Goal: Information Seeking & Learning: Find specific fact

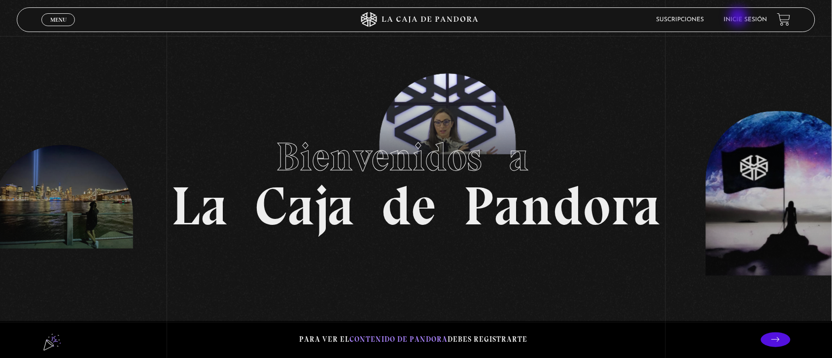
click at [739, 18] on link "Inicie sesión" at bounding box center [745, 20] width 43 height 6
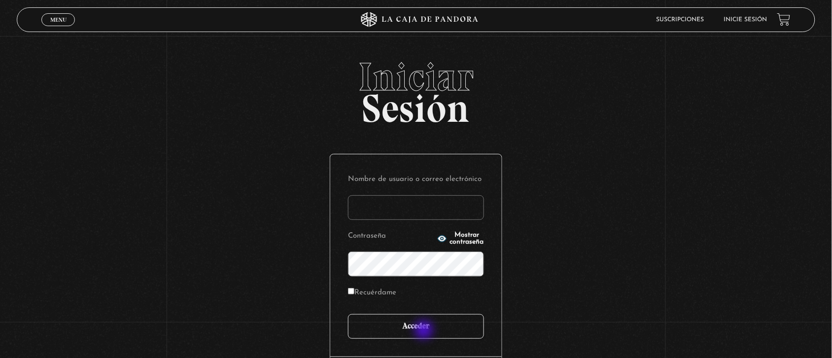
type input "[EMAIL_ADDRESS][DOMAIN_NAME]"
click at [425, 331] on input "Acceder" at bounding box center [416, 326] width 136 height 25
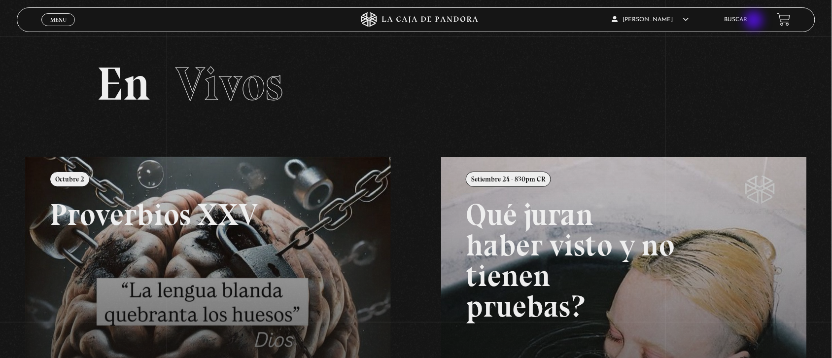
click at [747, 21] on link "Buscar" at bounding box center [735, 20] width 23 height 6
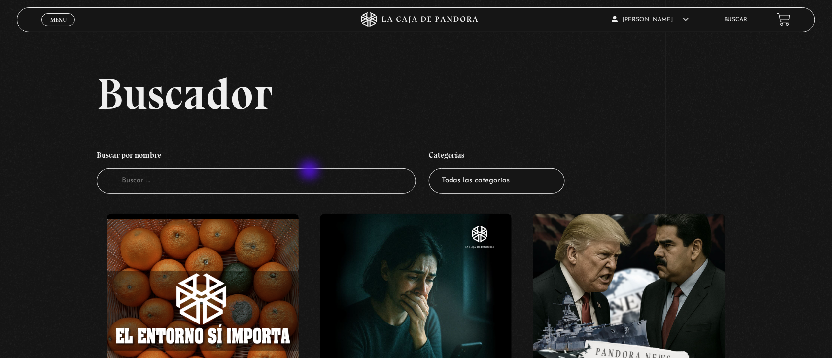
click at [310, 171] on input "Buscador" at bounding box center [256, 181] width 319 height 26
type input "greenl"
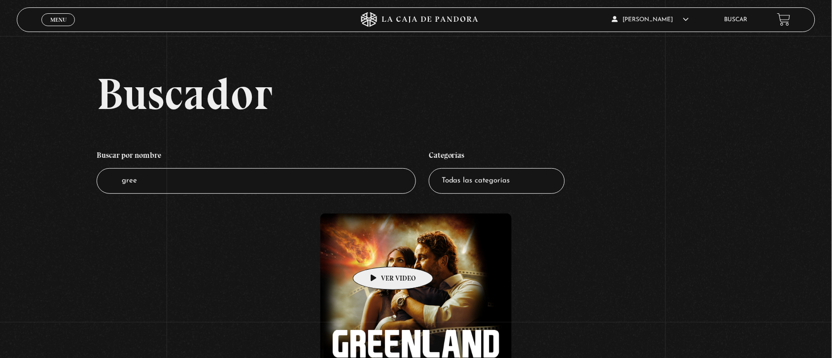
click at [377, 252] on figure at bounding box center [416, 309] width 192 height 192
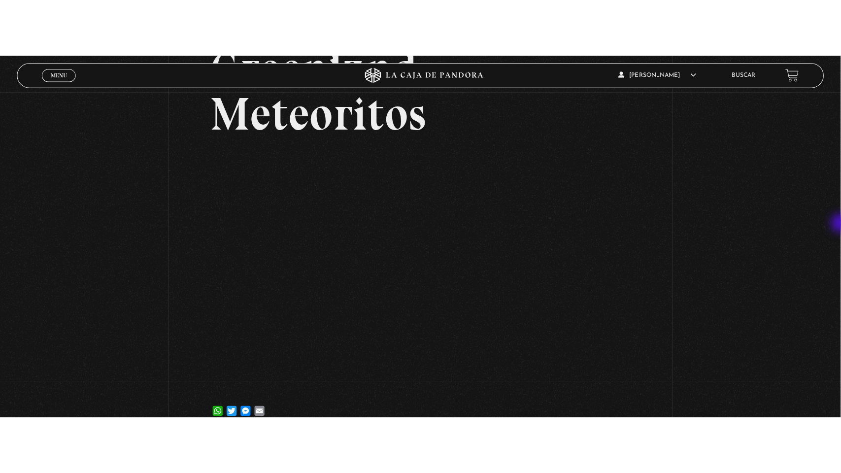
scroll to position [104, 0]
